Goal: Task Accomplishment & Management: Manage account settings

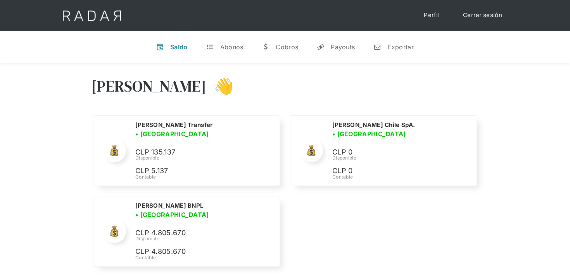
scroll to position [16, 0]
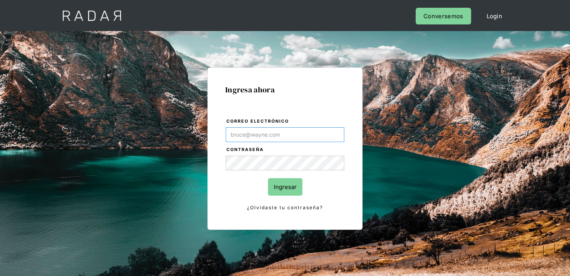
type input "[EMAIL_ADDRESS][PERSON_NAME][DOMAIN_NAME]"
click at [287, 191] on input "Ingresar" at bounding box center [285, 186] width 35 height 17
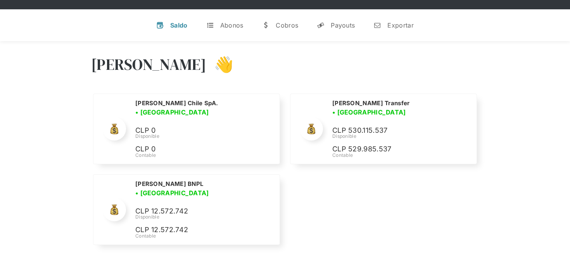
scroll to position [25, 0]
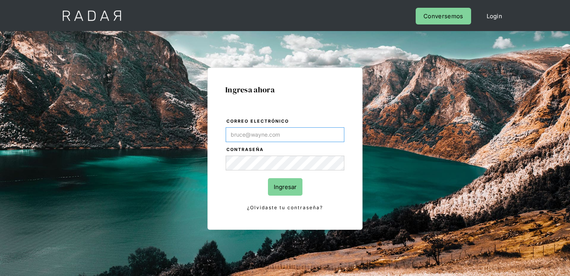
type input "[EMAIL_ADDRESS][PERSON_NAME][DOMAIN_NAME]"
click at [280, 190] on input "Ingresar" at bounding box center [285, 186] width 35 height 17
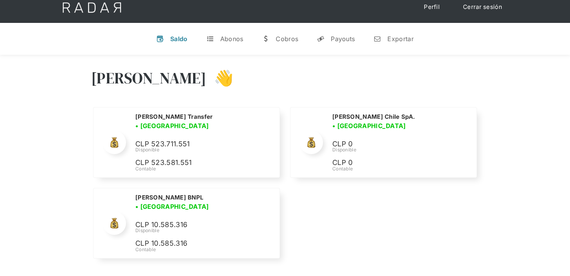
scroll to position [9, 0]
